Goal: Find specific page/section: Find specific page/section

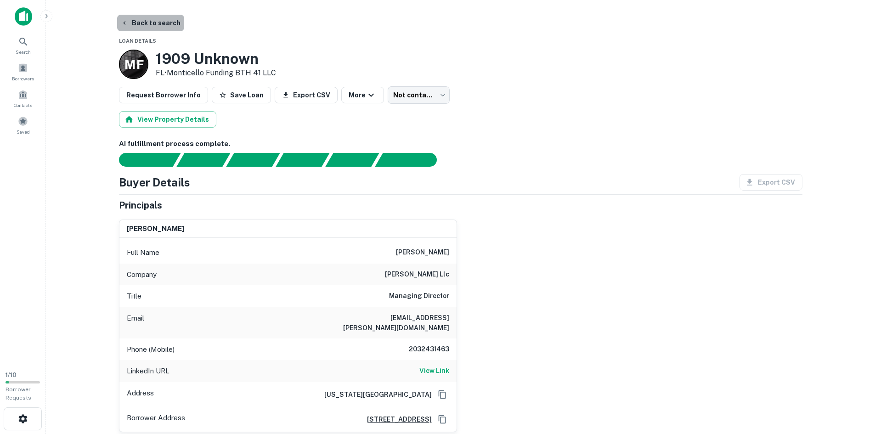
click at [170, 23] on button "Back to search" at bounding box center [150, 23] width 67 height 17
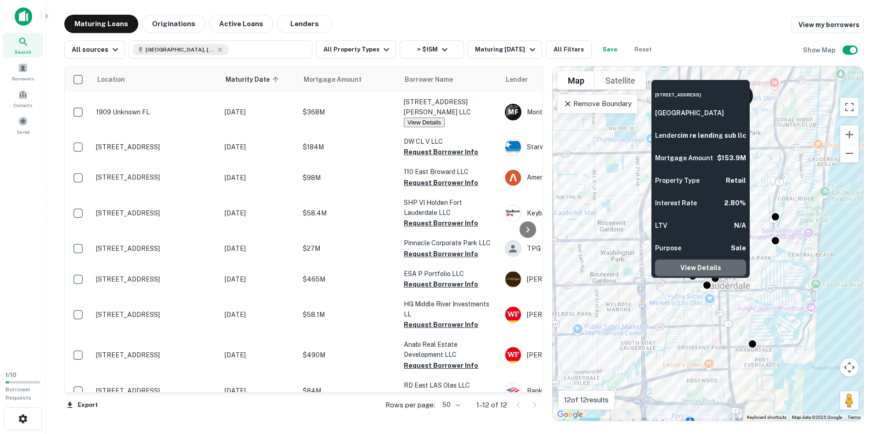
click at [709, 263] on link "View Details" at bounding box center [700, 268] width 91 height 17
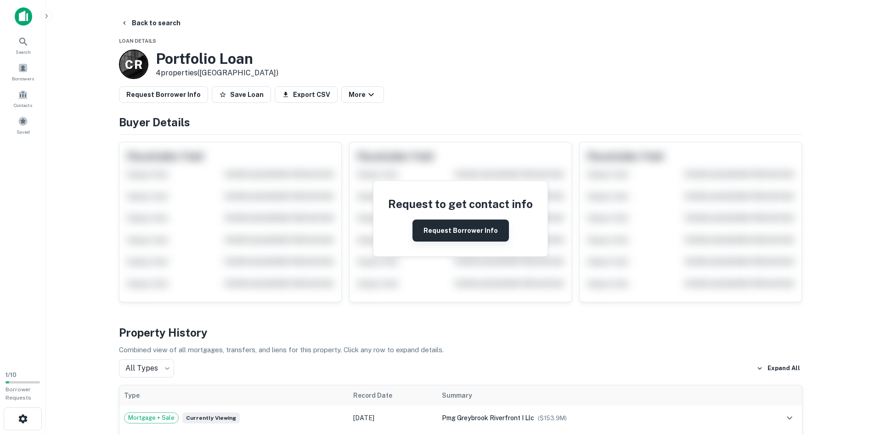
click at [446, 228] on button "Request Borrower Info" at bounding box center [461, 231] width 96 height 22
